Goal: Transaction & Acquisition: Purchase product/service

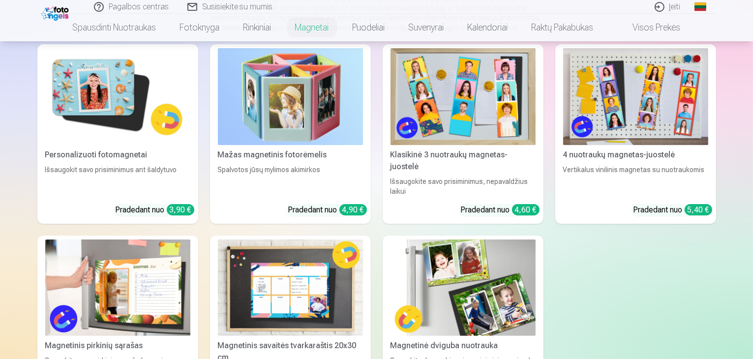
scroll to position [148, 0]
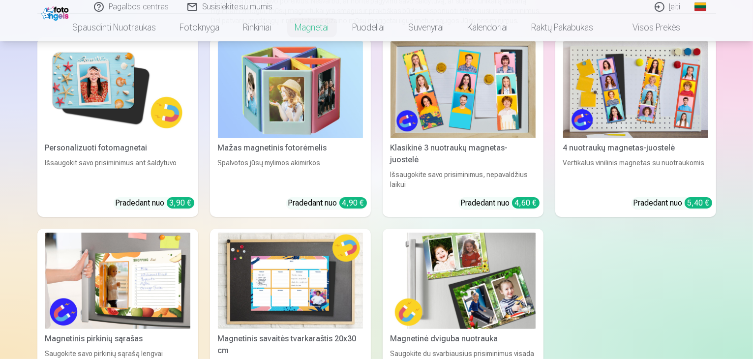
click at [143, 102] on img at bounding box center [117, 89] width 145 height 97
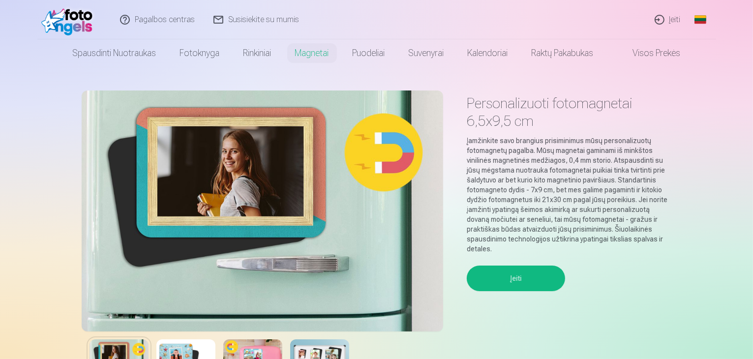
click at [541, 268] on button "Įeiti" at bounding box center [516, 279] width 98 height 26
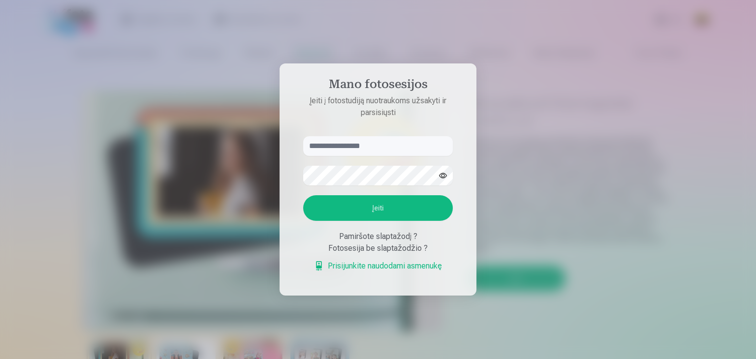
click at [569, 228] on div at bounding box center [378, 179] width 756 height 359
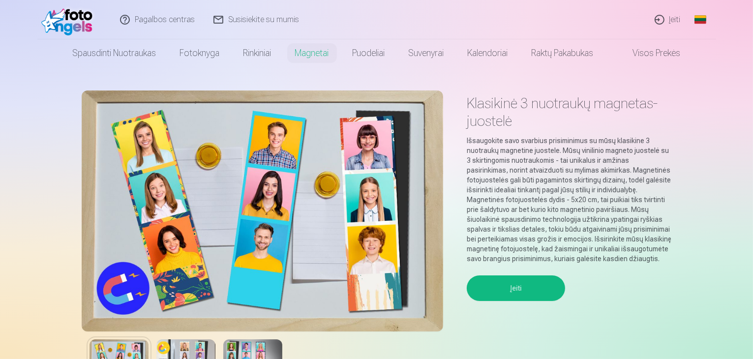
click at [524, 291] on button "Įeiti" at bounding box center [516, 289] width 98 height 26
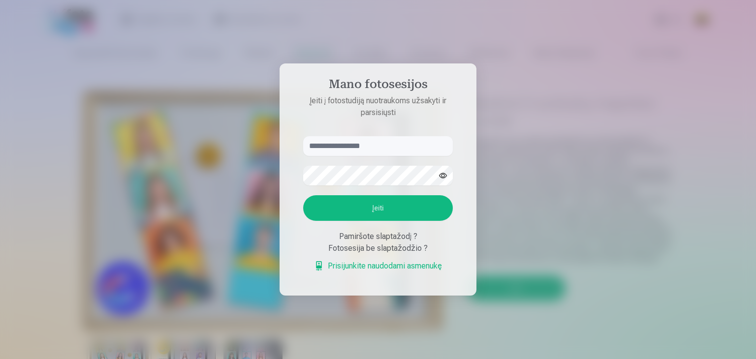
click at [521, 175] on div at bounding box center [378, 179] width 756 height 359
